Goal: Information Seeking & Learning: Check status

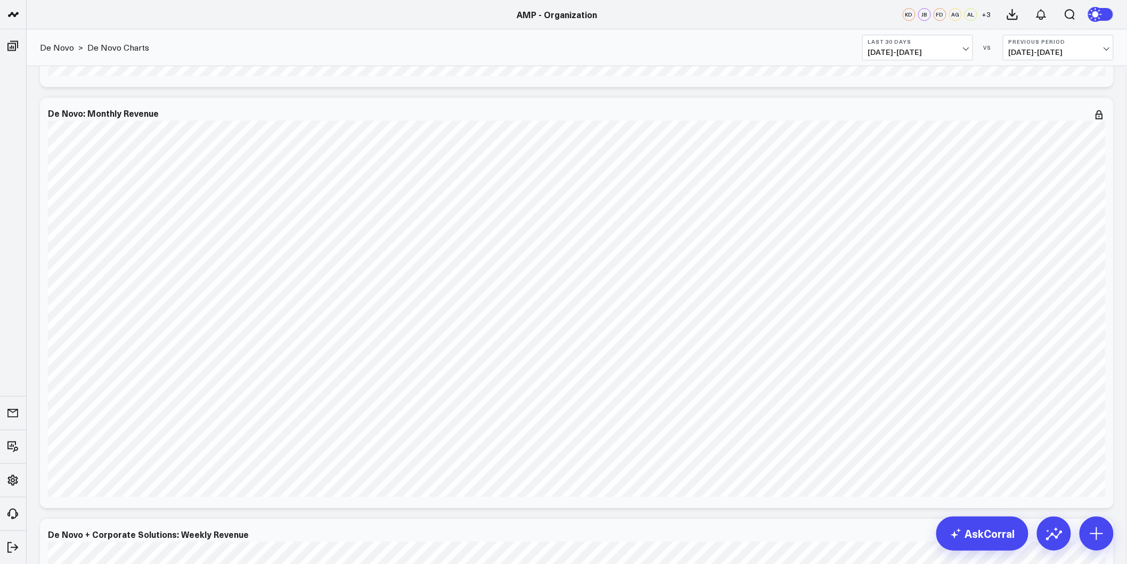
scroll to position [1243, 0]
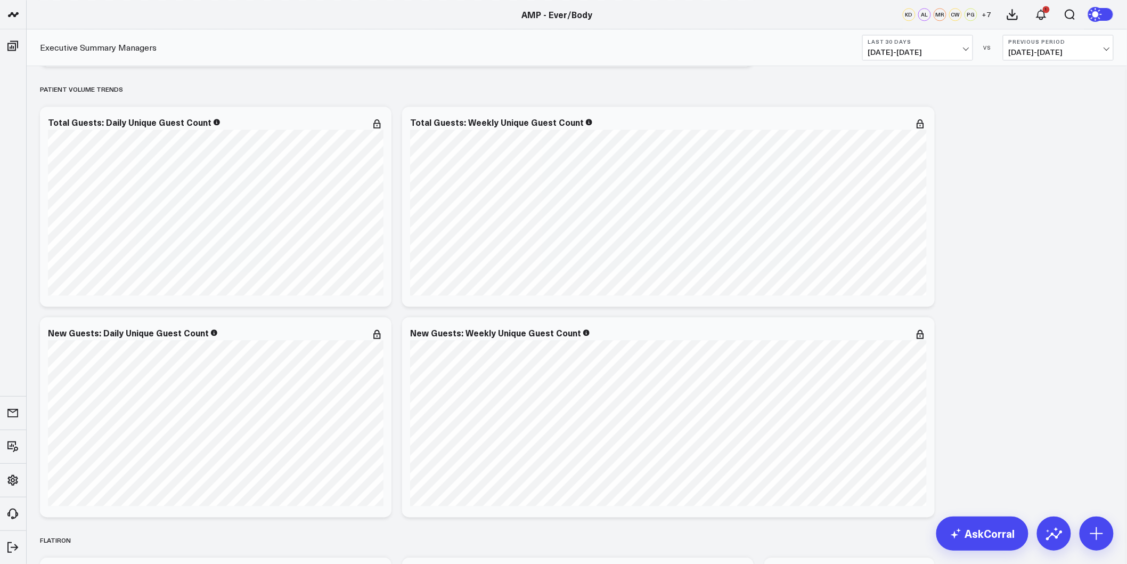
scroll to position [947, 0]
click at [923, 56] on span "08/12/25 - 09/10/25" at bounding box center [917, 52] width 99 height 9
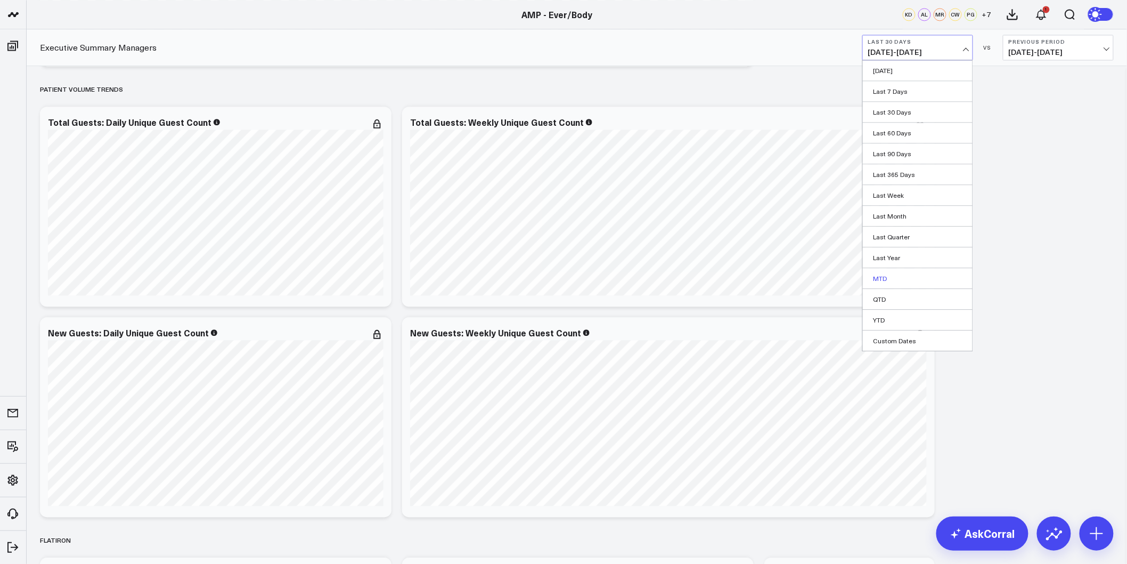
click at [890, 280] on link "MTD" at bounding box center [918, 278] width 110 height 20
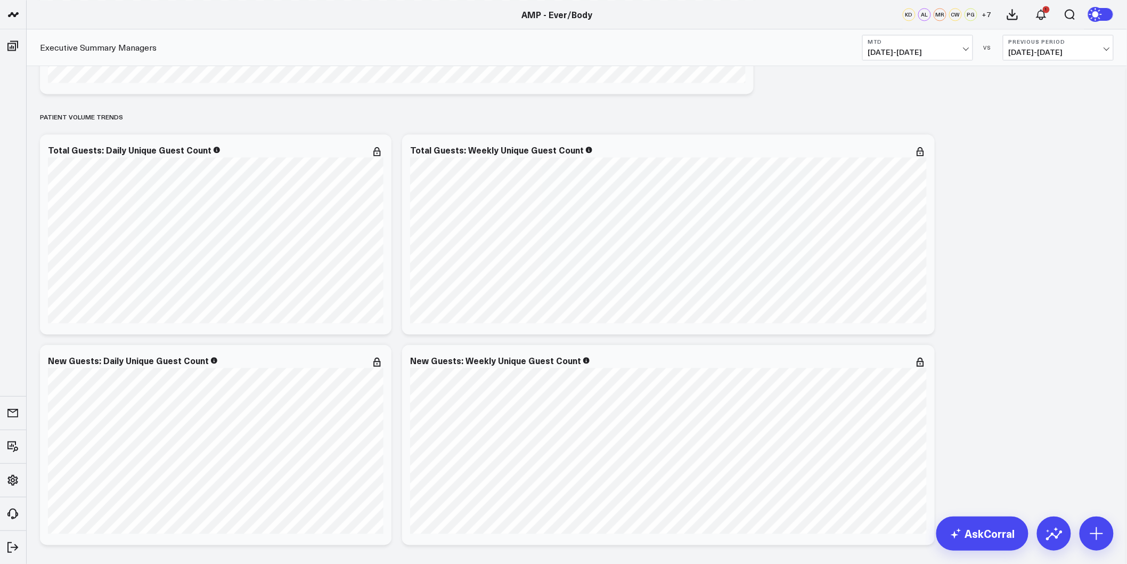
scroll to position [35, 0]
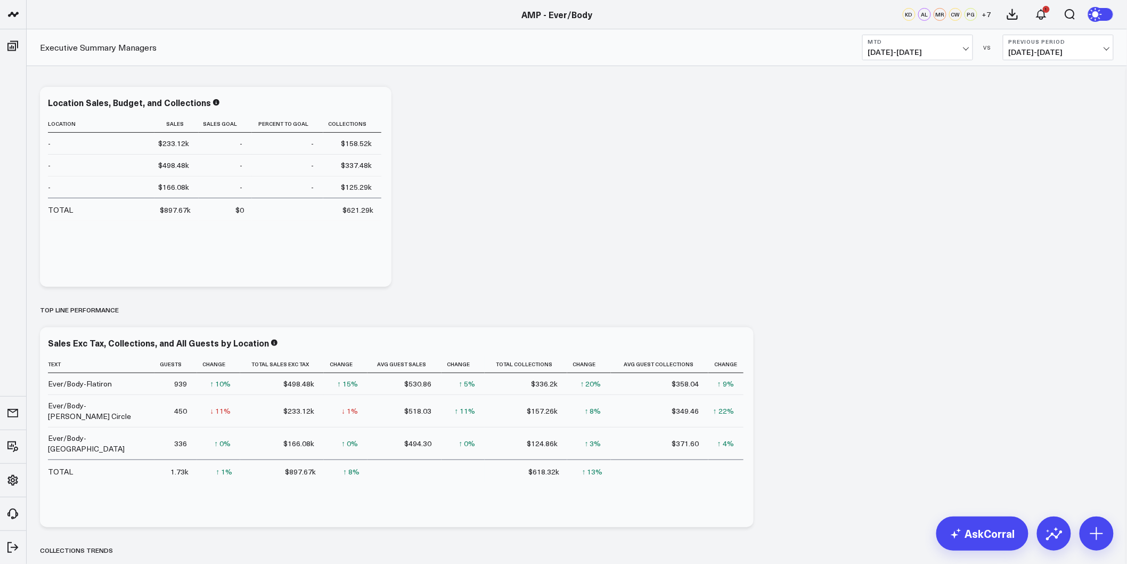
drag, startPoint x: 954, startPoint y: 306, endPoint x: 952, endPoint y: 176, distance: 129.4
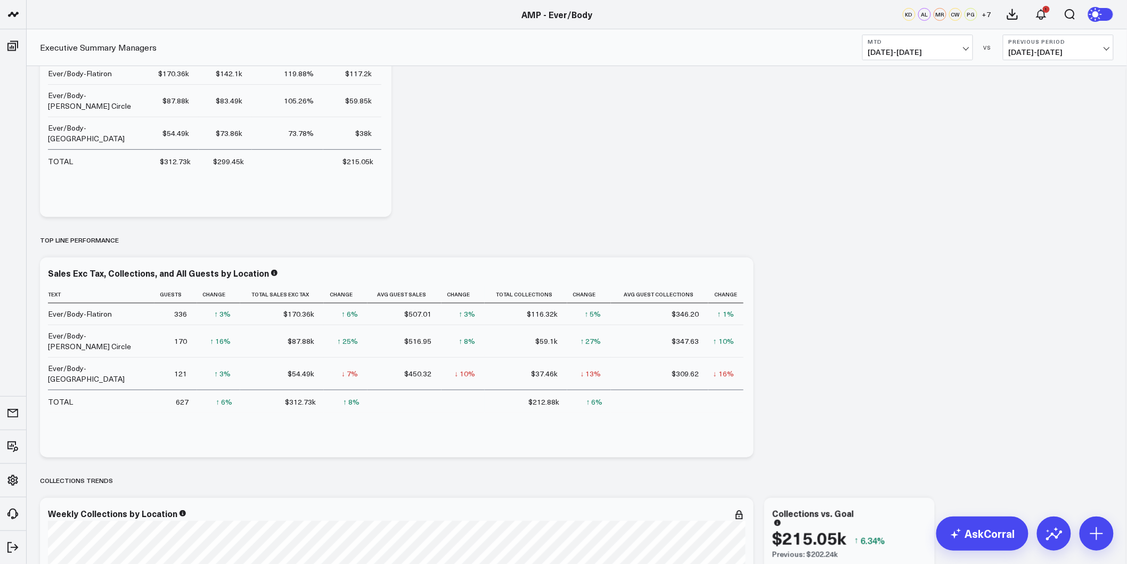
scroll to position [118, 0]
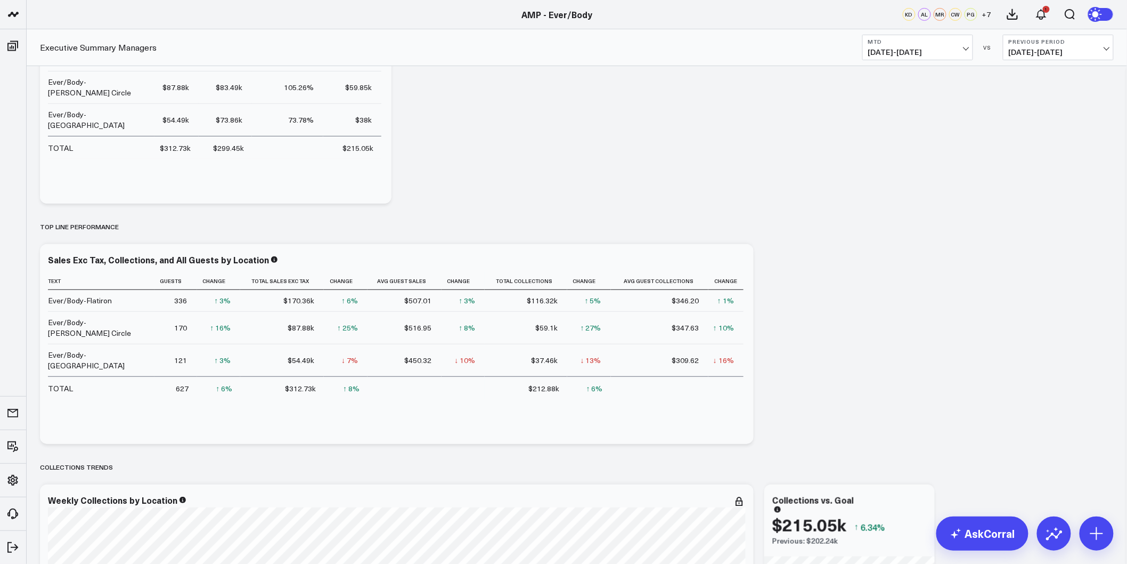
click at [1061, 50] on span "08/22/25 - 08/31/25" at bounding box center [1058, 52] width 99 height 9
click at [1031, 97] on link "MoM" at bounding box center [1059, 91] width 110 height 20
click at [1028, 55] on span "08/01/25 - 08/10/25" at bounding box center [1058, 52] width 99 height 9
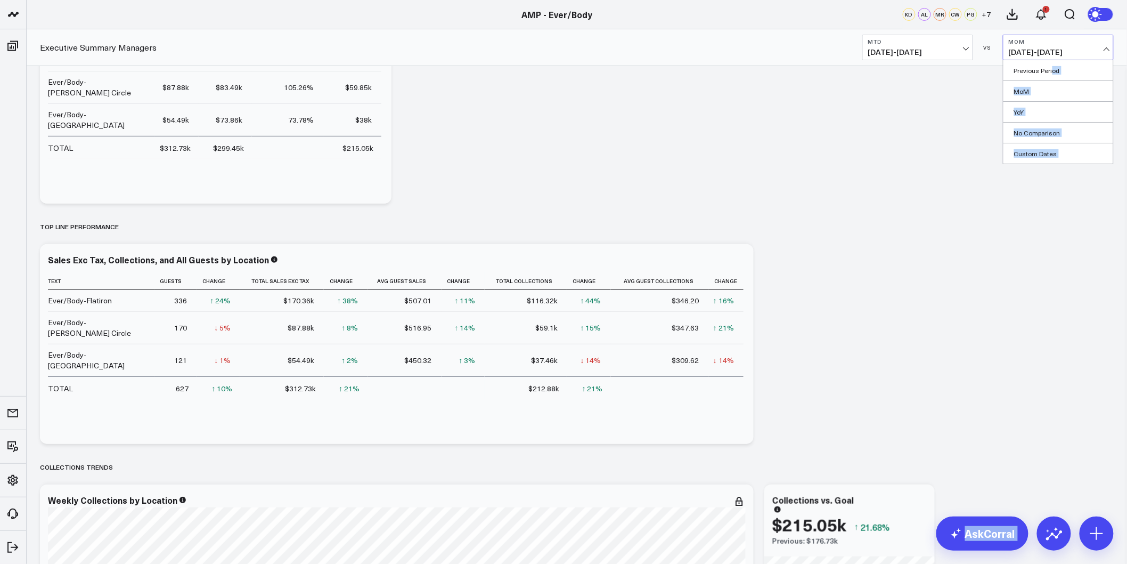
drag, startPoint x: 1052, startPoint y: 72, endPoint x: 946, endPoint y: 78, distance: 106.2
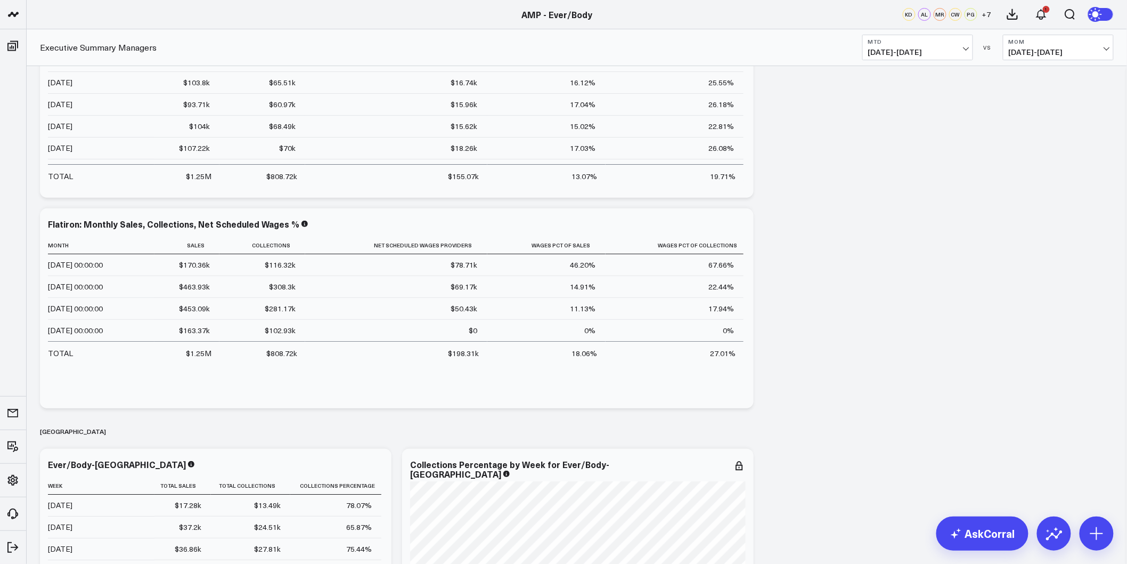
scroll to position [1657, 0]
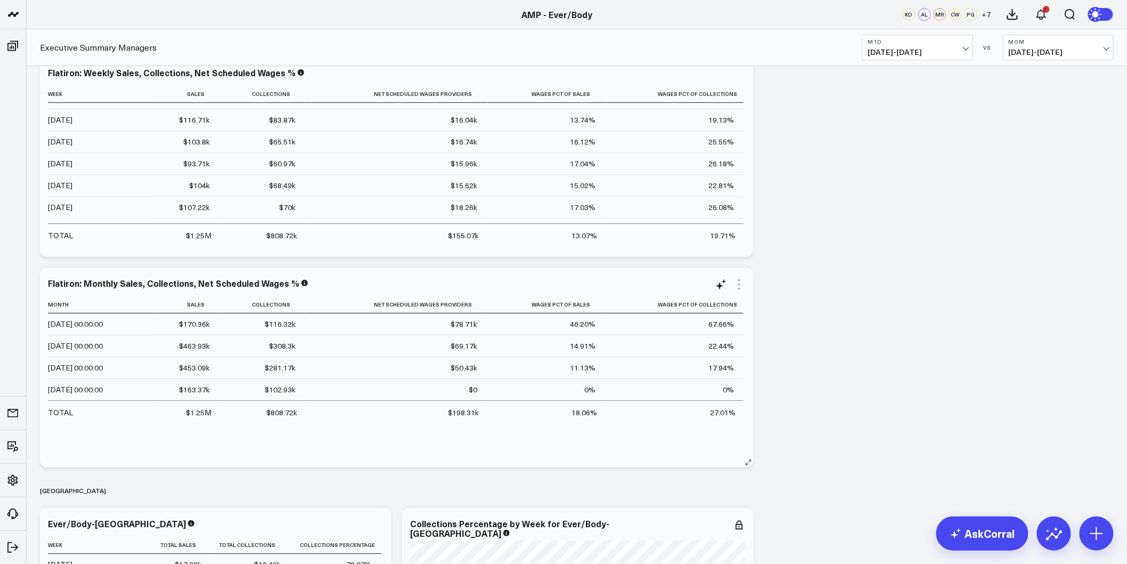
click at [742, 284] on icon at bounding box center [739, 284] width 13 height 13
drag, startPoint x: 688, startPoint y: 361, endPoint x: 816, endPoint y: 360, distance: 127.8
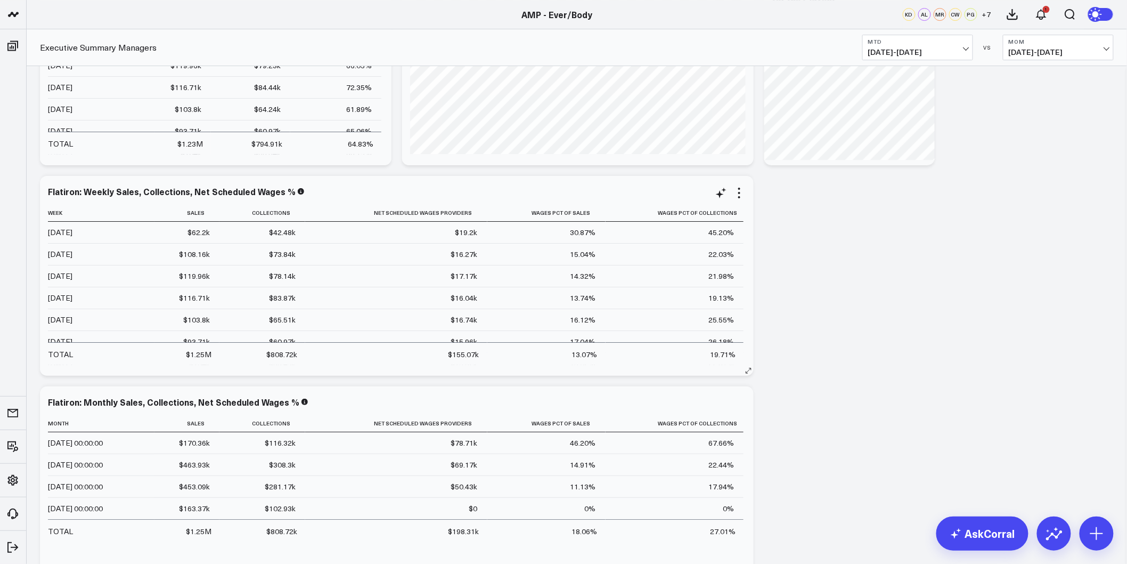
scroll to position [1420, 0]
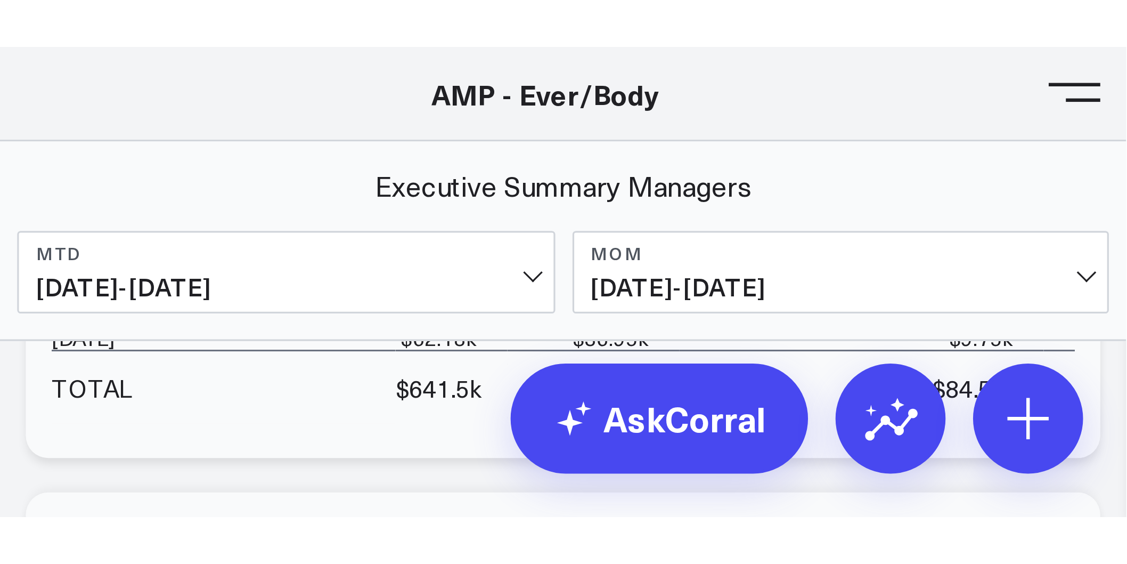
scroll to position [93, 0]
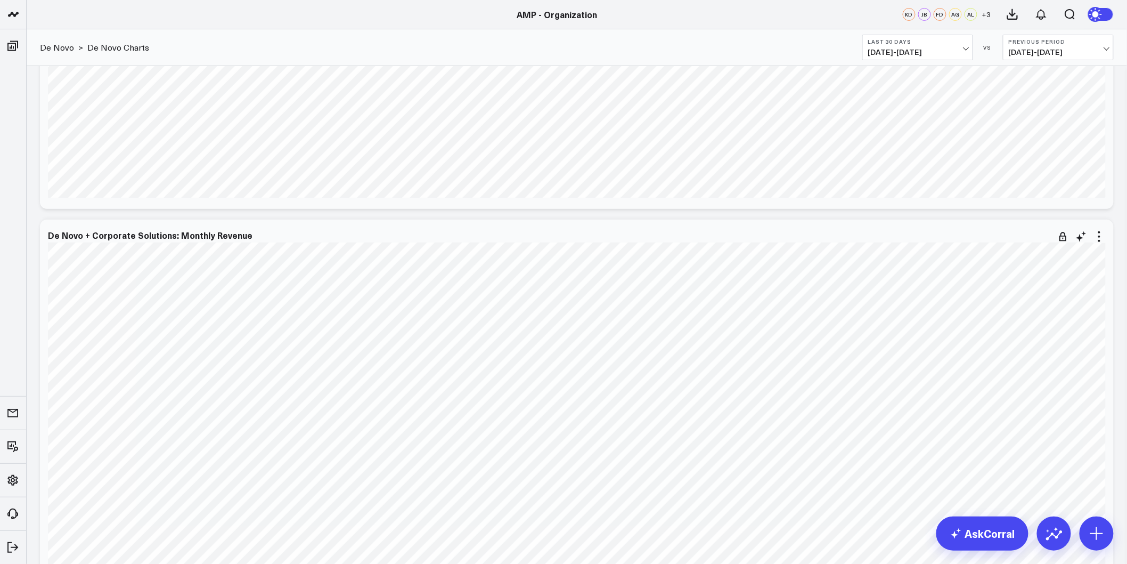
scroll to position [1894, 0]
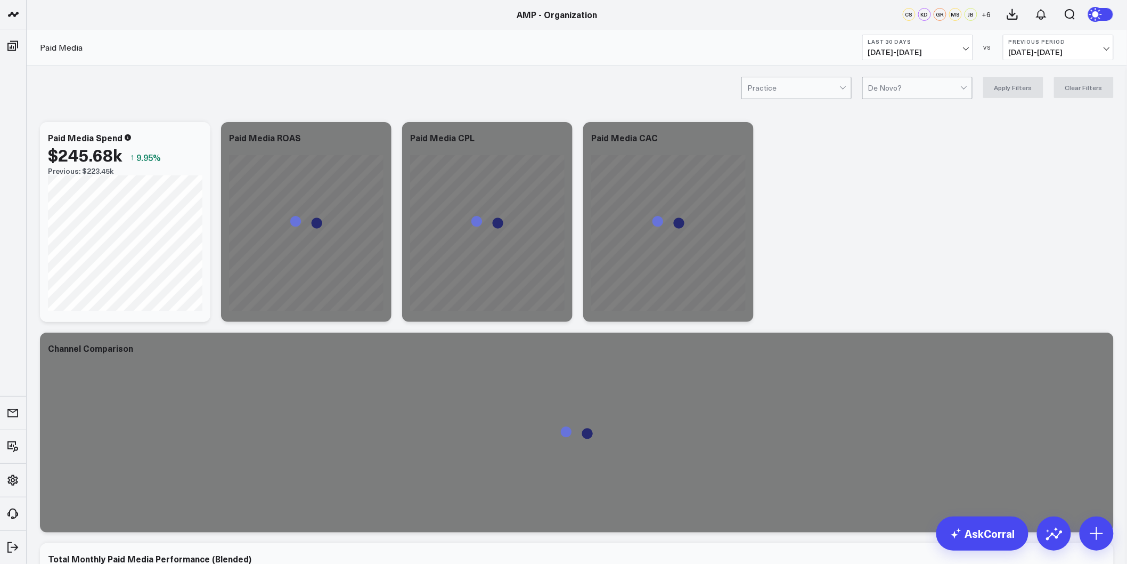
click at [917, 48] on span "[DATE] - [DATE]" at bounding box center [917, 52] width 99 height 9
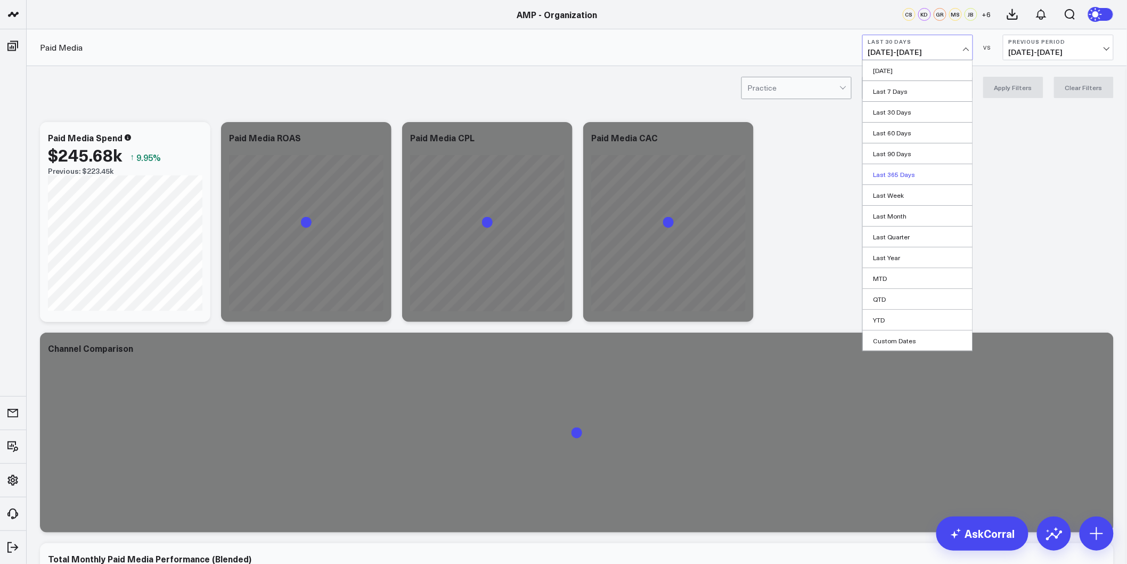
click at [904, 173] on link "Last 365 Days" at bounding box center [918, 174] width 110 height 20
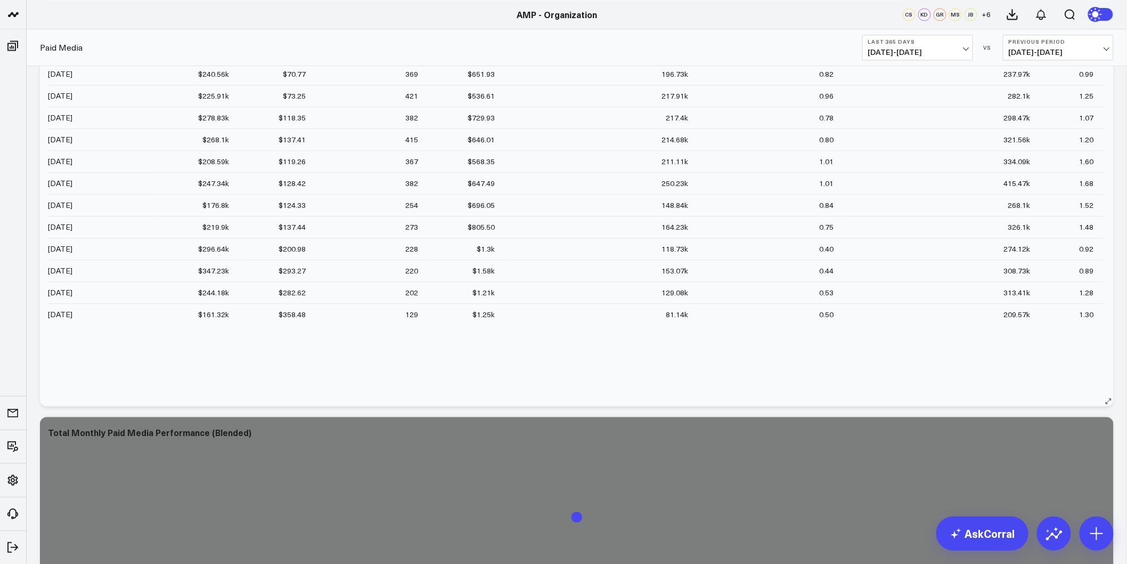
scroll to position [887, 0]
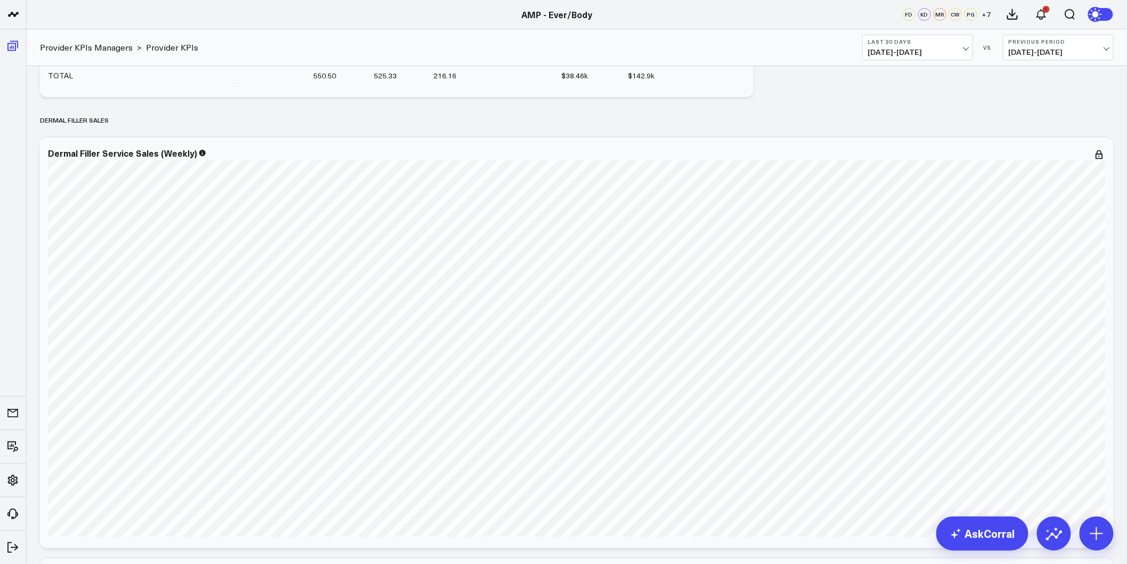
scroll to position [1744, 0]
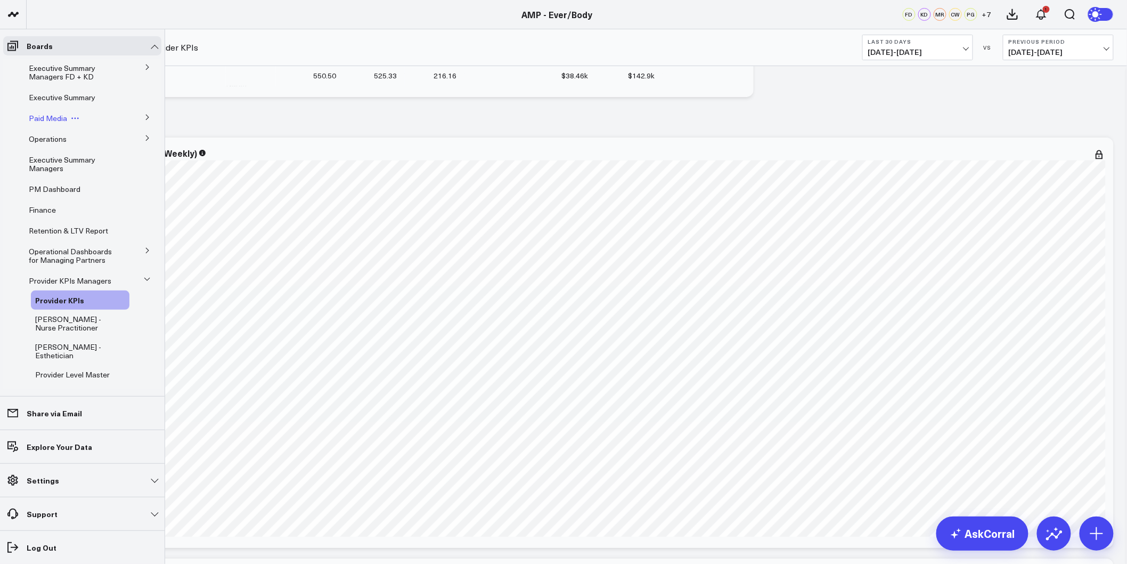
click at [50, 118] on span "Paid Media" at bounding box center [48, 118] width 38 height 10
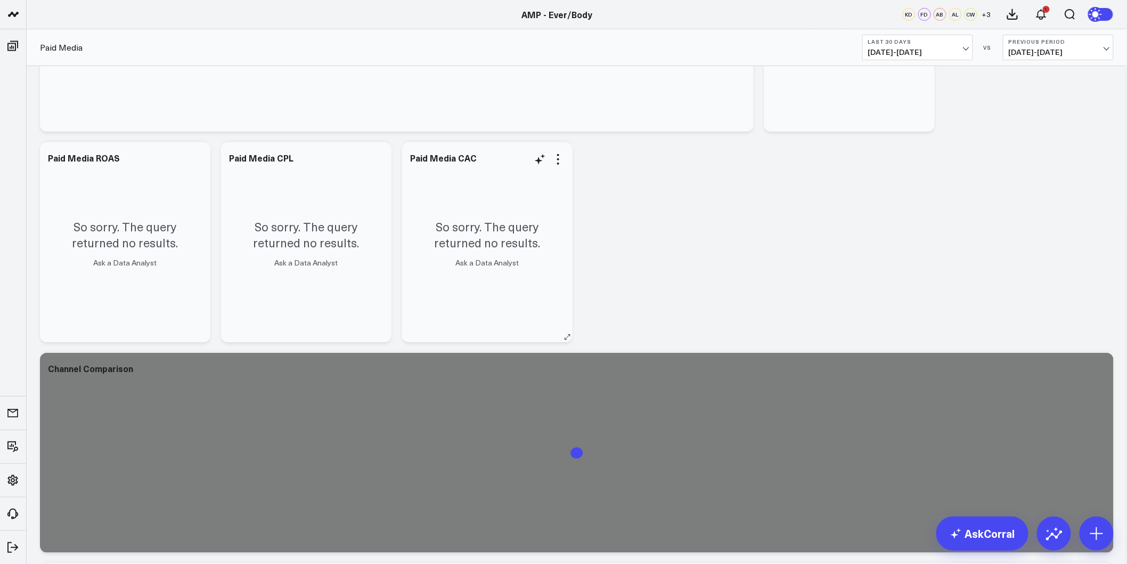
scroll to position [296, 0]
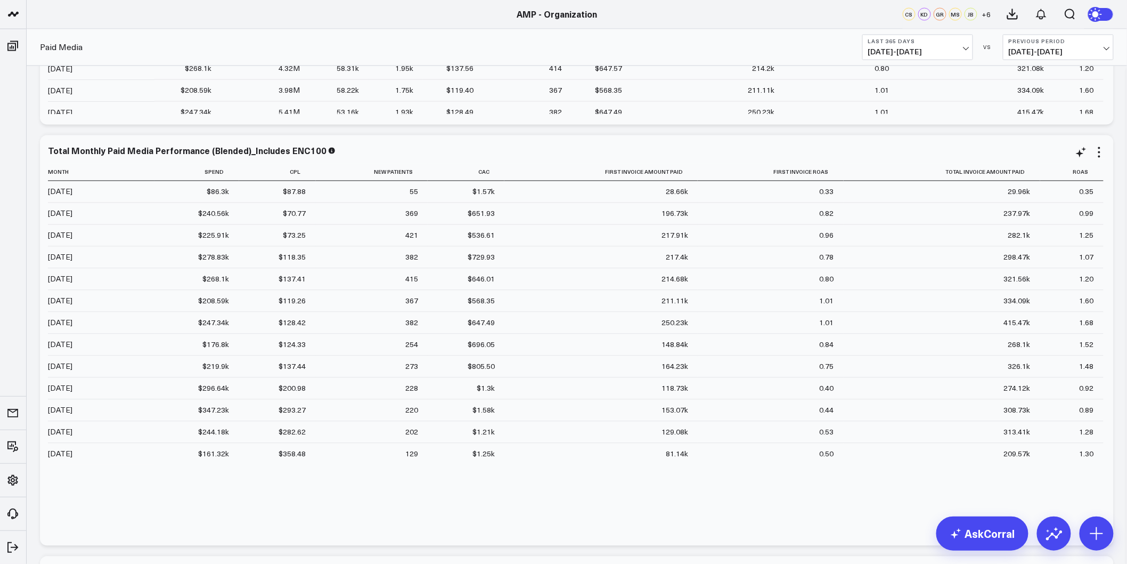
scroll to position [828, 0]
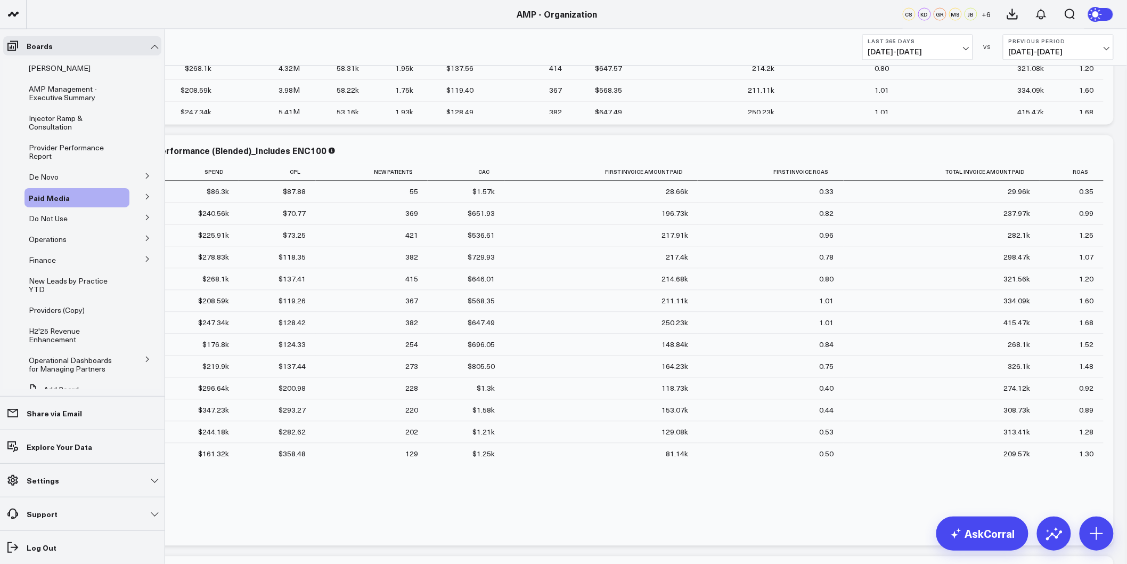
click at [144, 177] on icon at bounding box center [147, 176] width 6 height 6
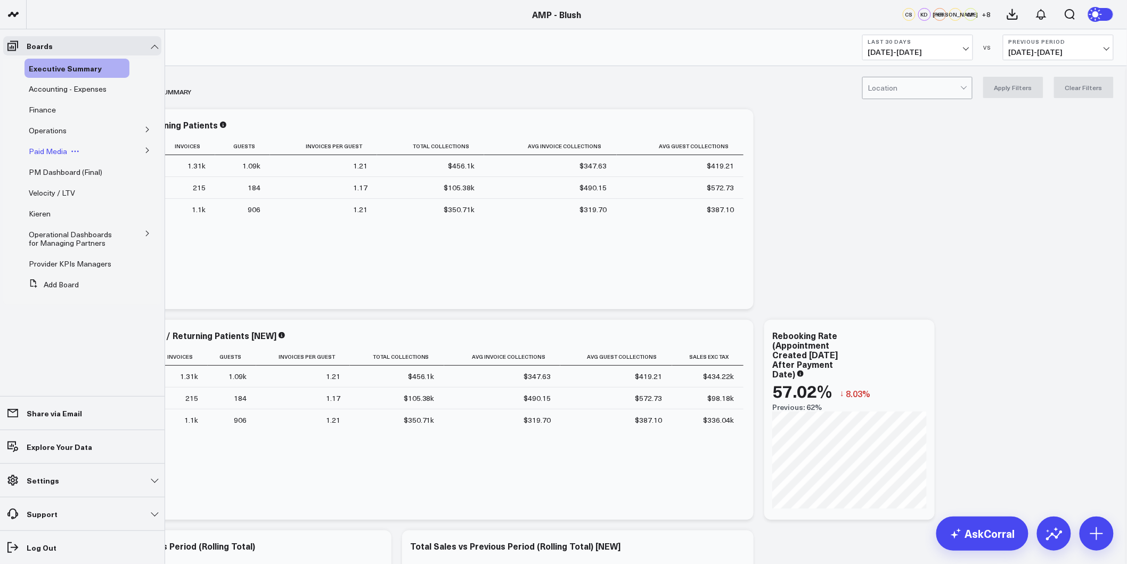
click at [42, 149] on span "Paid Media" at bounding box center [48, 151] width 38 height 10
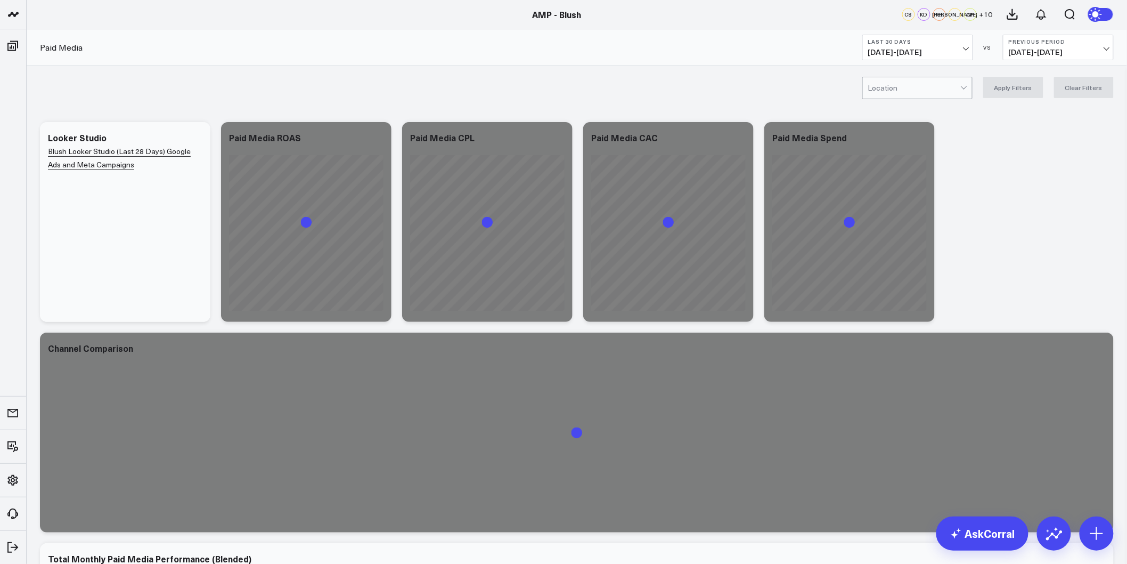
click at [959, 48] on span "08/12/25 - 09/10/25" at bounding box center [917, 52] width 99 height 9
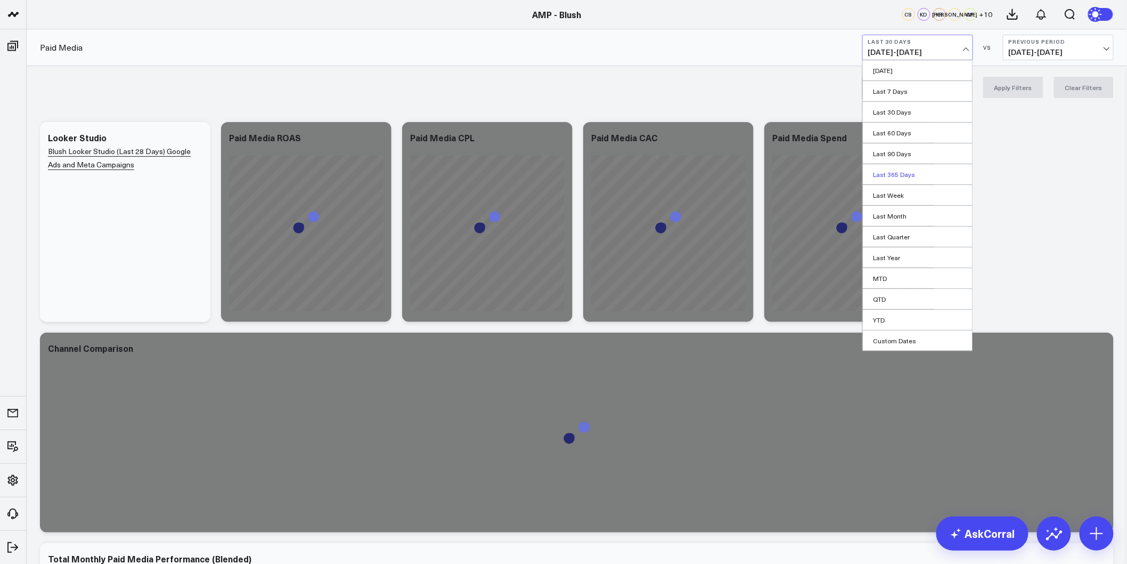
click at [904, 172] on link "Last 365 Days" at bounding box center [918, 174] width 110 height 20
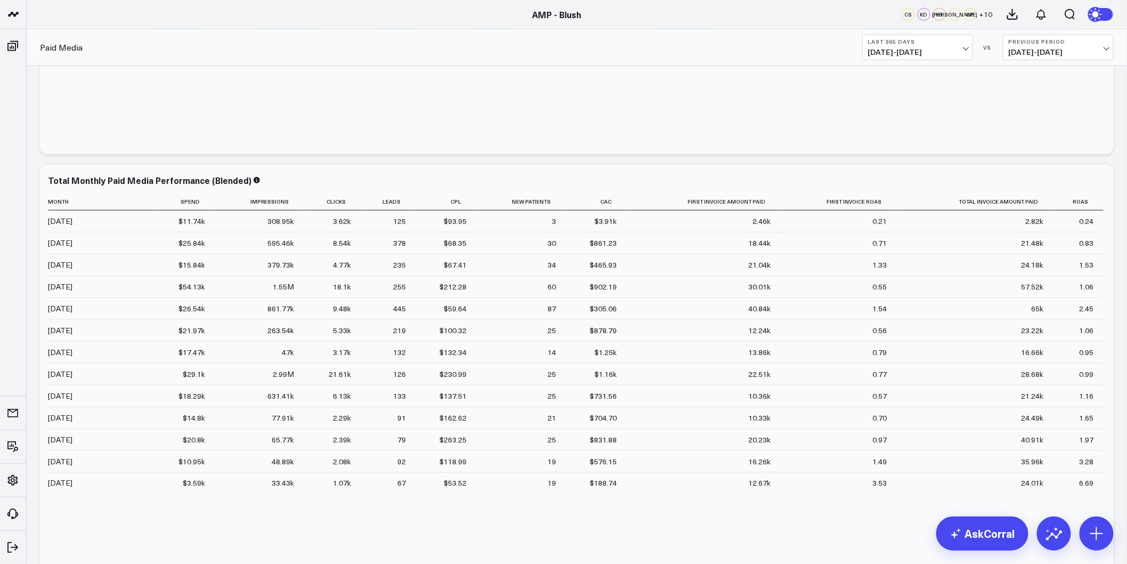
scroll to position [398, 0]
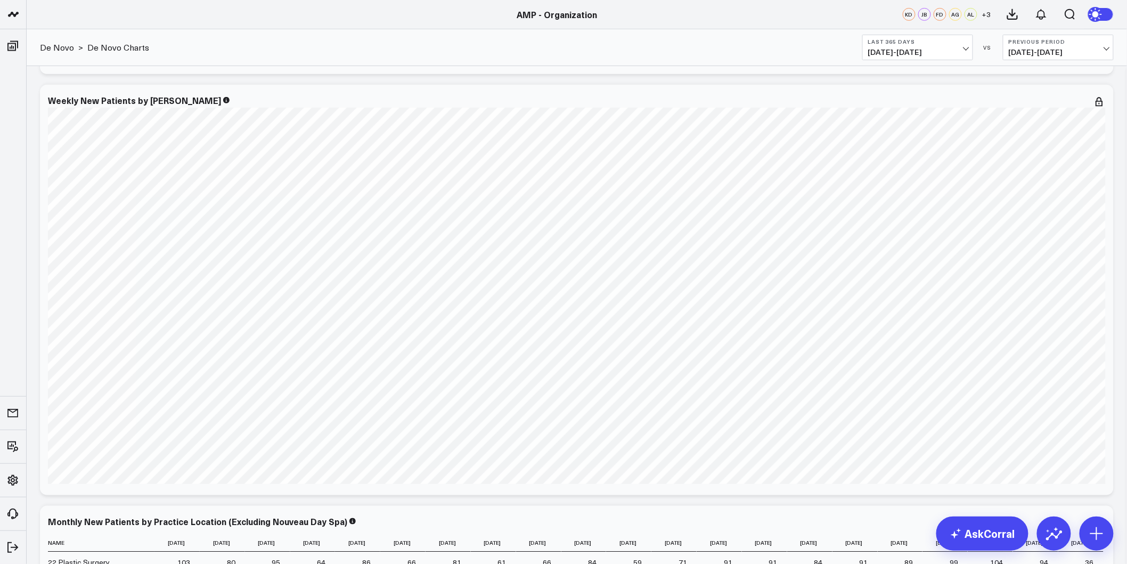
scroll to position [3612, 0]
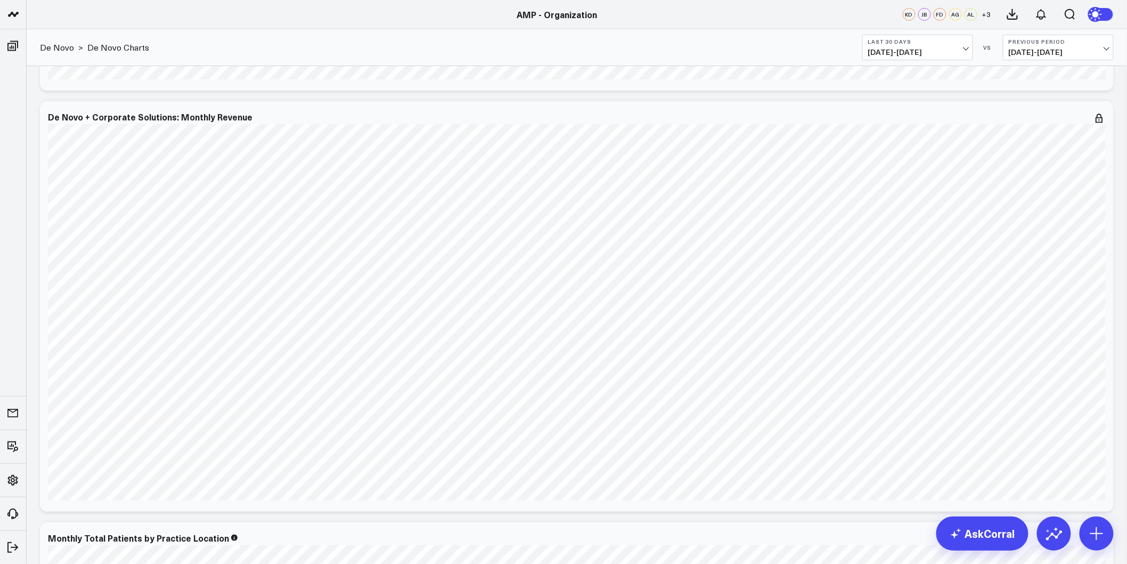
scroll to position [1598, 0]
